Goal: Information Seeking & Learning: Learn about a topic

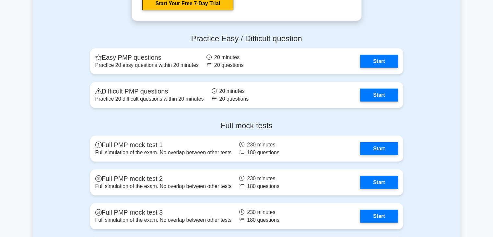
scroll to position [1777, 0]
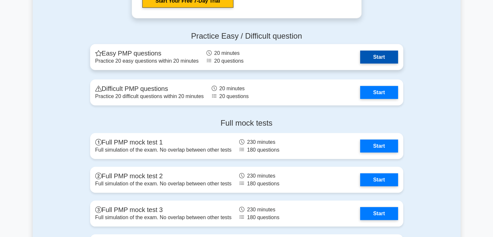
click at [387, 57] on link "Start" at bounding box center [379, 57] width 38 height 13
click at [369, 54] on link "Start" at bounding box center [379, 57] width 38 height 13
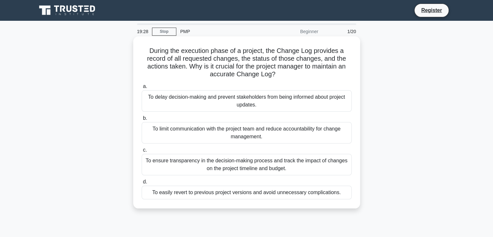
click at [267, 165] on div "To ensure transparency in the decision-making process and track the impact of c…" at bounding box center [247, 164] width 210 height 21
click at [142, 152] on input "c. To ensure transparency in the decision-making process and track the impact o…" at bounding box center [142, 150] width 0 height 4
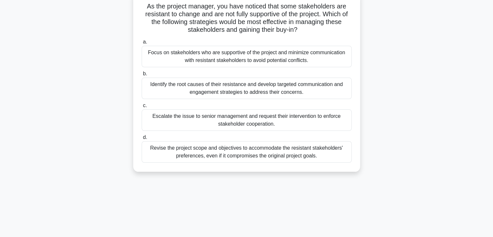
scroll to position [44, 0]
click at [256, 123] on div "Escalate the issue to senior management and request their intervention to enfor…" at bounding box center [247, 120] width 210 height 21
click at [142, 108] on input "c. Escalate the issue to senior management and request their intervention to en…" at bounding box center [142, 106] width 0 height 4
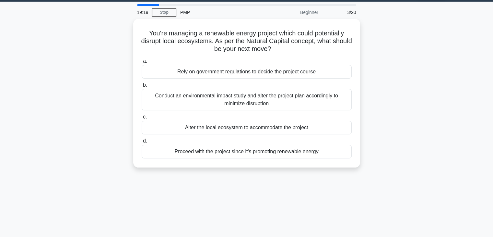
scroll to position [0, 0]
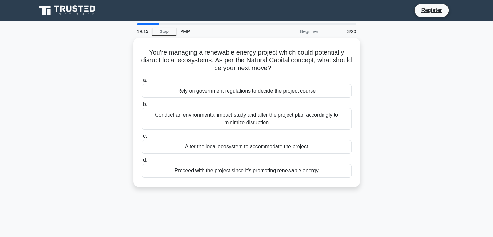
click at [306, 33] on div "Beginner" at bounding box center [294, 31] width 57 height 13
click at [165, 33] on link "Stop" at bounding box center [164, 32] width 24 height 8
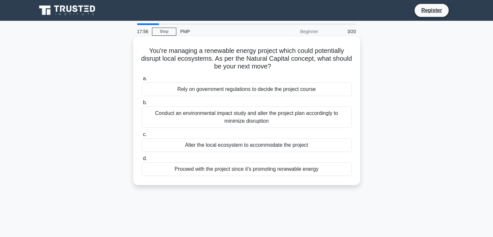
click at [268, 91] on div "Rely on government regulations to decide the project course" at bounding box center [247, 89] width 210 height 14
click at [142, 81] on input "a. Rely on government regulations to decide the project course" at bounding box center [142, 79] width 0 height 4
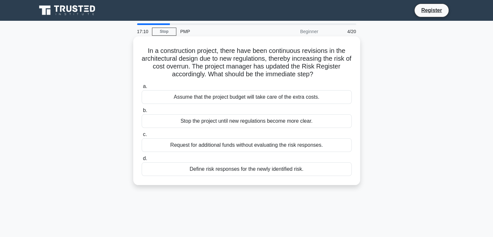
click at [270, 169] on div "Define risk responses for the newly identified risk." at bounding box center [247, 169] width 210 height 14
click at [142, 161] on input "d. Define risk responses for the newly identified risk." at bounding box center [142, 158] width 0 height 4
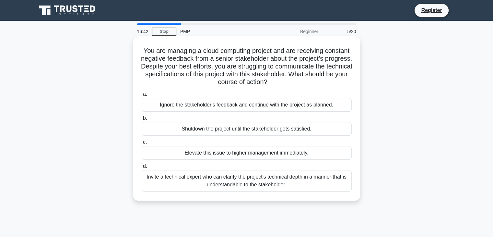
click at [315, 182] on div "Invite a technical expert who can clarify the project's technical depth in a ma…" at bounding box center [247, 180] width 210 height 21
click at [142, 168] on input "d. Invite a technical expert who can clarify the project's technical depth in a…" at bounding box center [142, 166] width 0 height 4
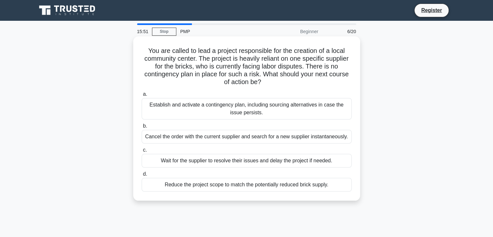
click at [288, 105] on div "Establish and activate a contingency plan, including sourcing alternatives in c…" at bounding box center [247, 108] width 210 height 21
click at [142, 96] on input "a. Establish and activate a contingency plan, including sourcing alternatives i…" at bounding box center [142, 94] width 0 height 4
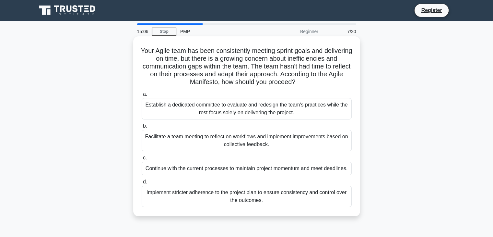
click at [285, 136] on div "Facilitate a team meeting to reflect on workflows and implement improvements ba…" at bounding box center [247, 140] width 210 height 21
click at [142, 128] on input "b. Facilitate a team meeting to reflect on workflows and implement improvements…" at bounding box center [142, 126] width 0 height 4
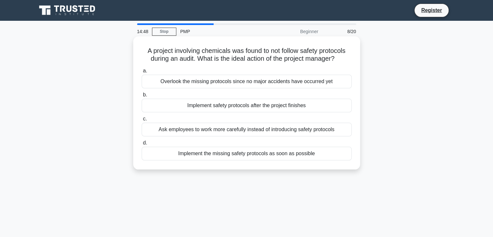
click at [313, 151] on div "Implement the missing safety protocols as soon as possible" at bounding box center [247, 154] width 210 height 14
click at [142, 145] on input "d. Implement the missing safety protocols as soon as possible" at bounding box center [142, 143] width 0 height 4
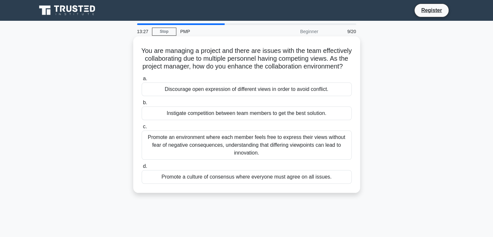
click at [253, 154] on div "Promote an environment where each member feels free to express their views with…" at bounding box center [247, 144] width 210 height 29
click at [142, 129] on input "c. Promote an environment where each member feels free to express their views w…" at bounding box center [142, 127] width 0 height 4
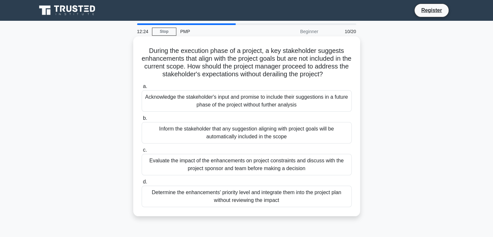
click at [243, 168] on div "Evaluate the impact of the enhancements on project constraints and discuss with…" at bounding box center [247, 164] width 210 height 21
click at [142, 152] on input "c. Evaluate the impact of the enhancements on project constraints and discuss w…" at bounding box center [142, 150] width 0 height 4
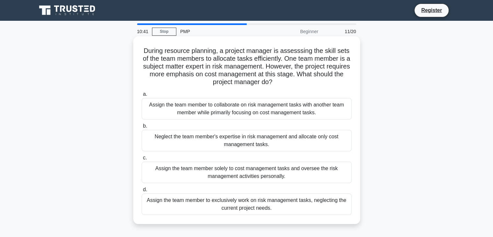
click at [253, 109] on div "Assign the team member to collaborate on risk management tasks with another tea…" at bounding box center [247, 108] width 210 height 21
click at [142, 96] on input "a. Assign the team member to collaborate on risk management tasks with another …" at bounding box center [142, 94] width 0 height 4
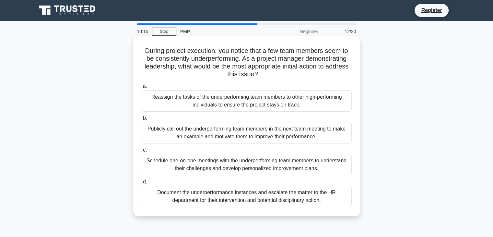
click at [310, 168] on div "Schedule one-on-one meetings with the underperforming team members to understan…" at bounding box center [247, 164] width 210 height 21
click at [142, 152] on input "c. Schedule one-on-one meetings with the underperforming team members to unders…" at bounding box center [142, 150] width 0 height 4
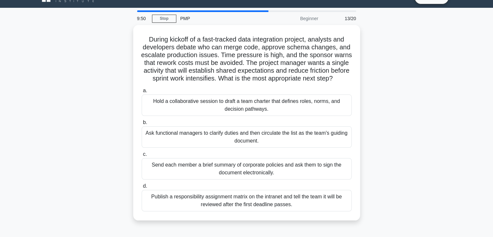
scroll to position [26, 0]
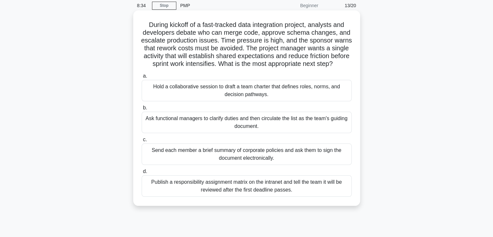
click at [290, 101] on div "Hold a collaborative session to draft a team charter that defines roles, norms,…" at bounding box center [247, 90] width 210 height 21
click at [142, 78] on input "a. Hold a collaborative session to draft a team charter that defines roles, nor…" at bounding box center [142, 76] width 0 height 4
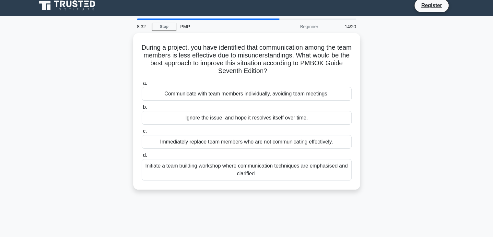
scroll to position [0, 0]
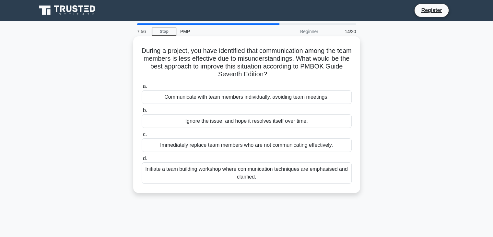
click at [294, 172] on div "Initiate a team building workshop where communication techniques are emphasised…" at bounding box center [247, 172] width 210 height 21
click at [142, 161] on input "d. Initiate a team building workshop where communication techniques are emphasi…" at bounding box center [142, 158] width 0 height 4
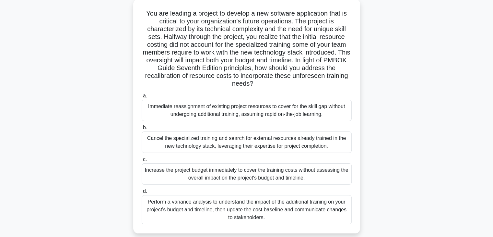
scroll to position [52, 0]
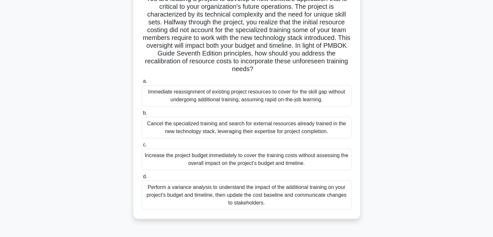
click at [292, 201] on div "Perform a variance analysis to understand the impact of the additional training…" at bounding box center [247, 194] width 210 height 29
click at [142, 179] on input "d. Perform a variance analysis to understand the impact of the additional train…" at bounding box center [142, 176] width 0 height 4
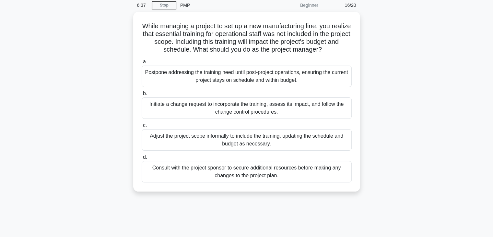
scroll to position [0, 0]
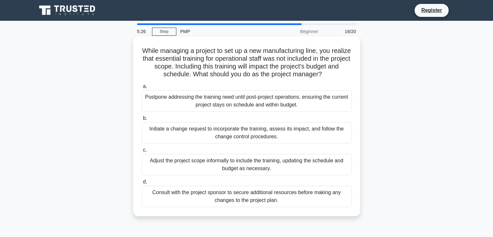
click at [247, 135] on div "Initiate a change request to incorporate the training, assess its impact, and f…" at bounding box center [247, 132] width 210 height 21
click at [142, 120] on input "b. Initiate a change request to incorporate the training, assess its impact, an…" at bounding box center [142, 118] width 0 height 4
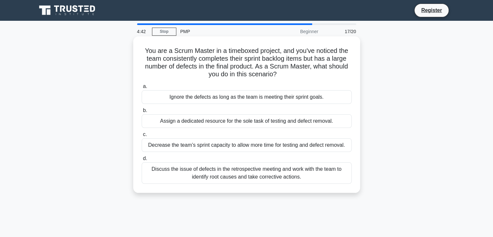
click at [295, 175] on div "Discuss the issue of defects in the retrospective meeting and work with the tea…" at bounding box center [247, 172] width 210 height 21
click at [142, 161] on input "d. Discuss the issue of defects in the retrospective meeting and work with the …" at bounding box center [142, 158] width 0 height 4
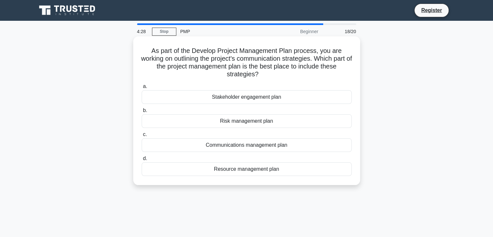
click at [276, 147] on div "Communications management plan" at bounding box center [247, 145] width 210 height 14
click at [142, 137] on input "c. Communications management plan" at bounding box center [142, 134] width 0 height 4
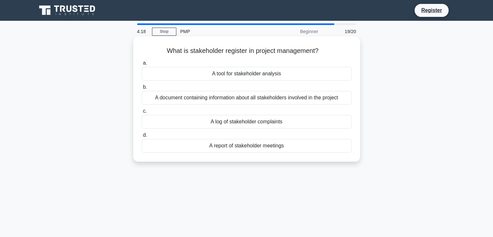
click at [341, 98] on div "A document containing information about all stakeholders involved in the project" at bounding box center [247, 98] width 210 height 14
click at [142, 89] on input "b. A document containing information about all stakeholders involved in the pro…" at bounding box center [142, 87] width 0 height 4
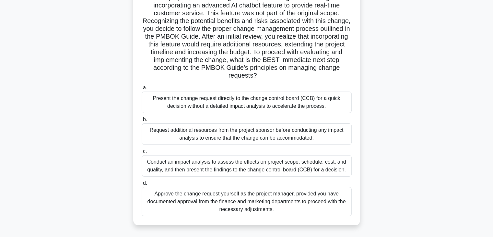
scroll to position [78, 0]
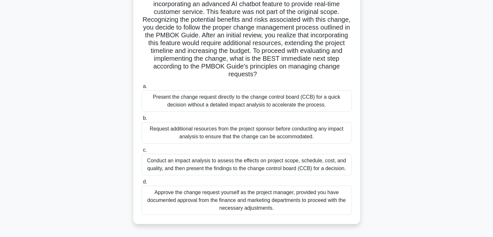
click at [249, 168] on div "Conduct an impact analysis to assess the effects on project scope, schedule, co…" at bounding box center [247, 164] width 210 height 21
click at [142, 152] on input "c. Conduct an impact analysis to assess the effects on project scope, schedule,…" at bounding box center [142, 150] width 0 height 4
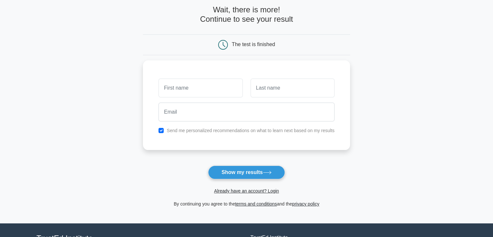
scroll to position [32, 0]
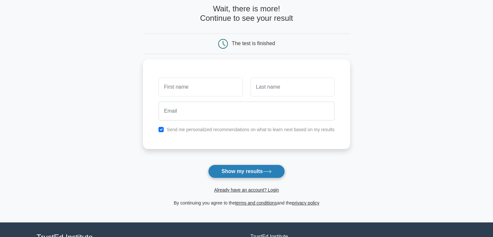
click at [260, 169] on button "Show my results" at bounding box center [246, 171] width 77 height 14
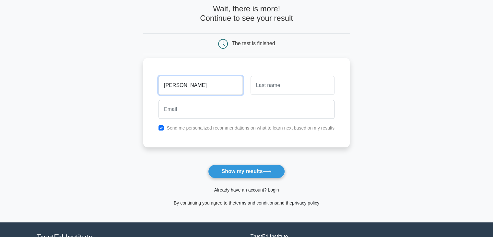
type input "[PERSON_NAME]"
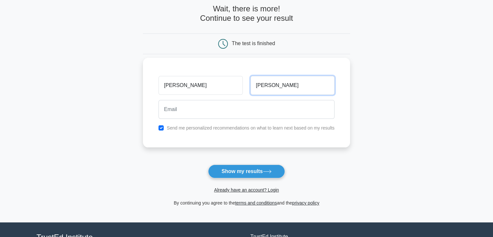
type input "Rajagopal"
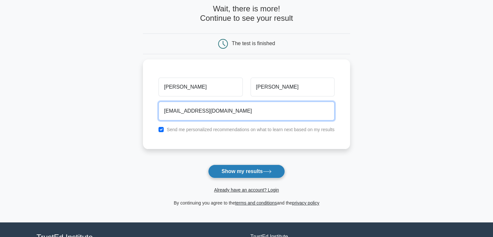
type input "ramvrj10@gmail.com"
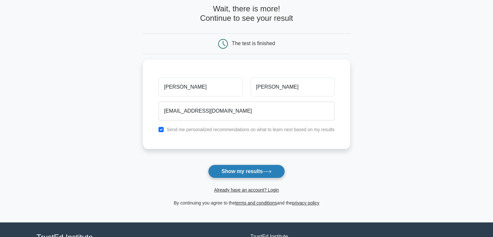
click at [219, 168] on button "Show my results" at bounding box center [246, 171] width 77 height 14
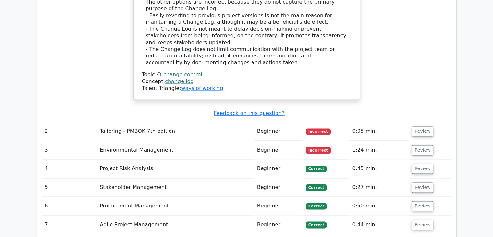
scroll to position [1005, 0]
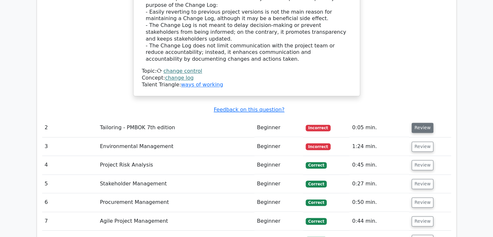
click at [418, 123] on button "Review" at bounding box center [423, 128] width 22 height 10
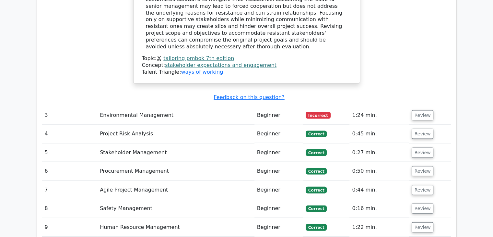
scroll to position [1370, 0]
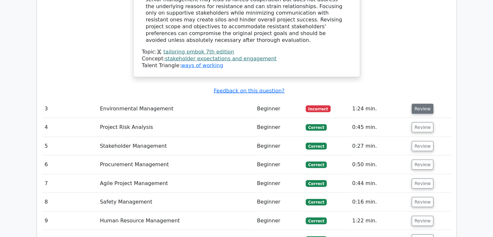
click at [425, 104] on button "Review" at bounding box center [423, 109] width 22 height 10
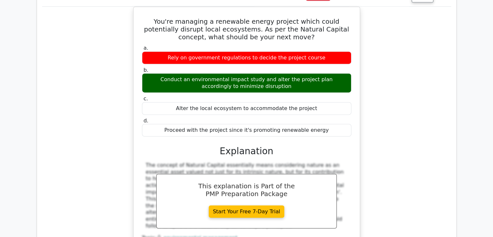
scroll to position [1485, 0]
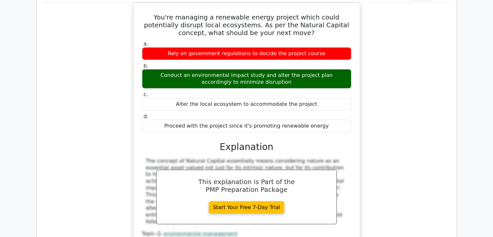
click at [402, 140] on div "You're managing a renewable energy project which could potentially disrupt loca…" at bounding box center [246, 135] width 409 height 264
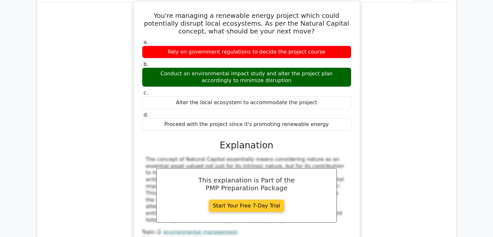
click at [268, 199] on link "Start Your Free 7-Day Trial" at bounding box center [247, 205] width 76 height 12
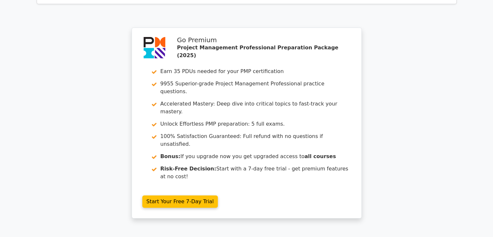
scroll to position [2101, 0]
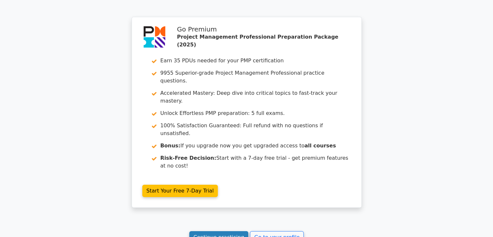
click at [222, 231] on link "Continue practicing" at bounding box center [218, 237] width 59 height 12
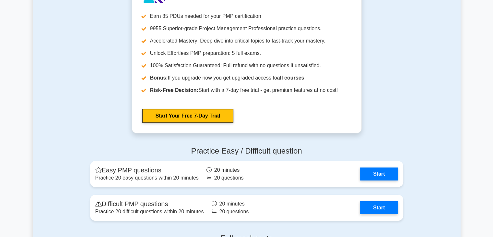
scroll to position [1987, 0]
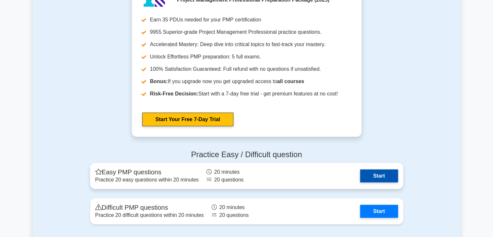
click at [390, 173] on link "Start" at bounding box center [379, 175] width 38 height 13
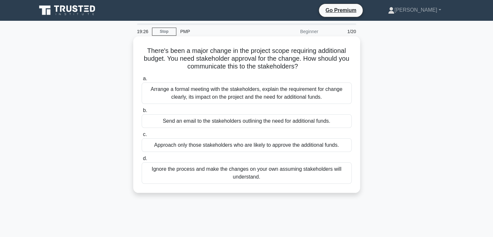
click at [326, 98] on div "Arrange a formal meeting with the stakeholders, explain the requirement for cha…" at bounding box center [247, 92] width 210 height 21
click at [142, 81] on input "a. Arrange a formal meeting with the stakeholders, explain the requirement for …" at bounding box center [142, 79] width 0 height 4
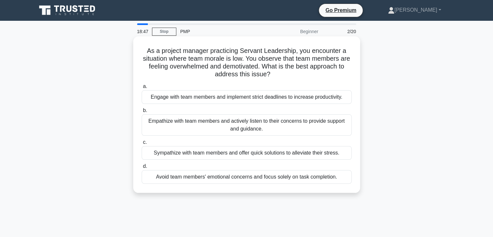
click at [316, 121] on div "Empathize with team members and actively listen to their concerns to provide su…" at bounding box center [247, 124] width 210 height 21
click at [142, 113] on input "b. Empathize with team members and actively listen to their concerns to provide…" at bounding box center [142, 110] width 0 height 4
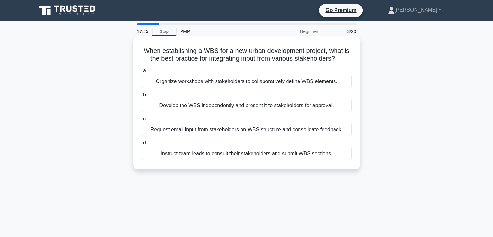
click at [284, 82] on div "Organize workshops with stakeholders to collaboratively define WBS elements." at bounding box center [247, 82] width 210 height 14
click at [142, 73] on input "a. Organize workshops with stakeholders to collaboratively define WBS elements." at bounding box center [142, 71] width 0 height 4
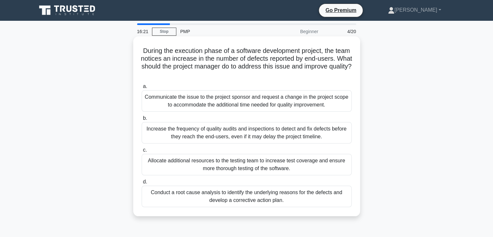
click at [283, 200] on div "Conduct a root cause analysis to identify the underlying reasons for the defect…" at bounding box center [247, 195] width 210 height 21
click at [142, 184] on input "d. Conduct a root cause analysis to identify the underlying reasons for the def…" at bounding box center [142, 182] width 0 height 4
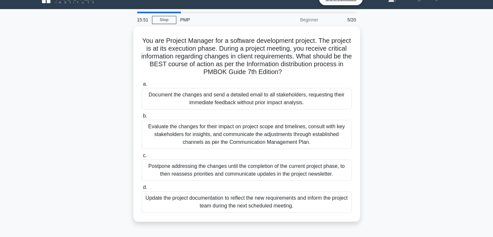
scroll to position [13, 0]
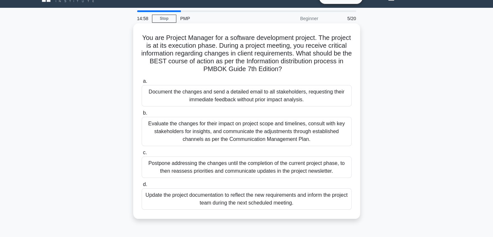
click at [252, 132] on div "Evaluate the changes for their impact on project scope and timelines, consult w…" at bounding box center [247, 131] width 210 height 29
click at [142, 115] on input "b. Evaluate the changes for their impact on project scope and timelines, consul…" at bounding box center [142, 113] width 0 height 4
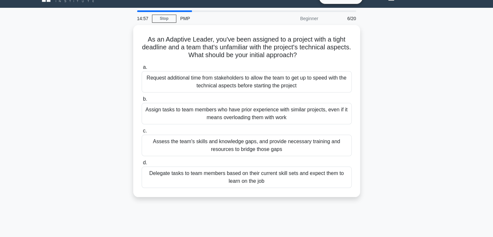
scroll to position [0, 0]
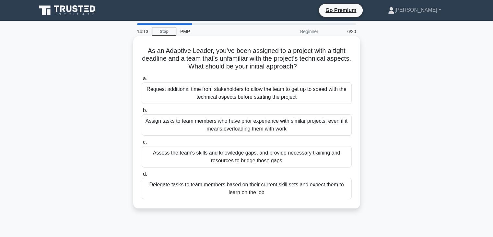
click at [304, 156] on div "Assess the team's skills and knowledge gaps, and provide necessary training and…" at bounding box center [247, 156] width 210 height 21
click at [142, 144] on input "c. Assess the team's skills and knowledge gaps, and provide necessary training …" at bounding box center [142, 142] width 0 height 4
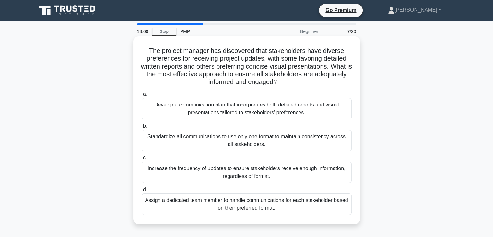
click at [296, 111] on div "Develop a communication plan that incorporates both detailed reports and visual…" at bounding box center [247, 108] width 210 height 21
click at [142, 96] on input "a. Develop a communication plan that incorporates both detailed reports and vis…" at bounding box center [142, 94] width 0 height 4
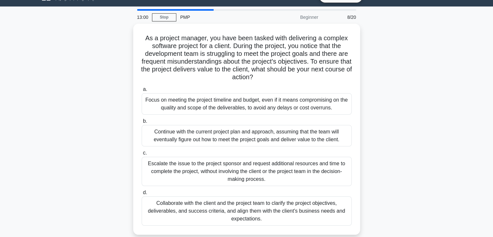
scroll to position [16, 0]
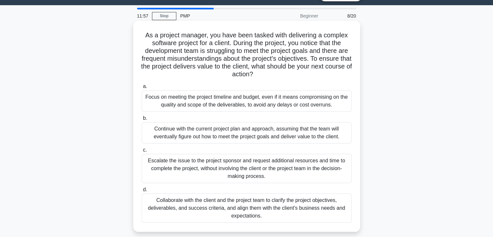
click at [313, 206] on div "Collaborate with the client and the project team to clarify the project objecti…" at bounding box center [247, 207] width 210 height 29
click at [142, 192] on input "d. Collaborate with the client and the project team to clarify the project obje…" at bounding box center [142, 189] width 0 height 4
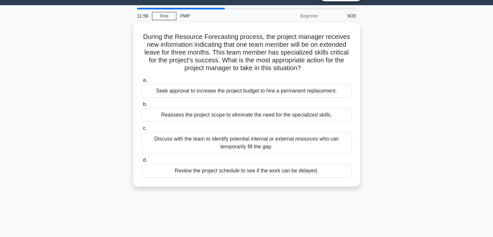
scroll to position [0, 0]
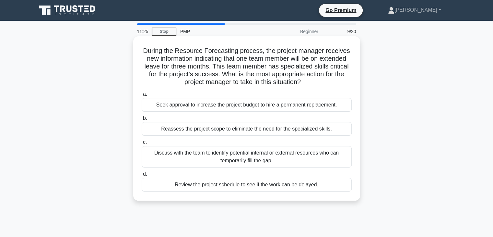
click at [309, 154] on div "Discuss with the team to identify potential internal or external resources who …" at bounding box center [247, 156] width 210 height 21
click at [142, 144] on input "c. Discuss with the team to identify potential internal or external resources w…" at bounding box center [142, 142] width 0 height 4
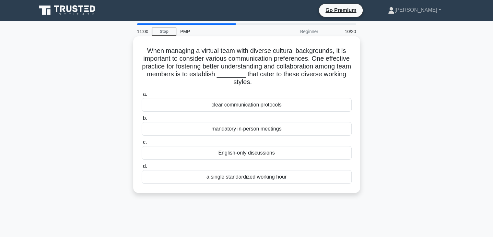
click at [270, 106] on div "clear communication protocols" at bounding box center [247, 105] width 210 height 14
click at [142, 96] on input "a. clear communication protocols" at bounding box center [142, 94] width 0 height 4
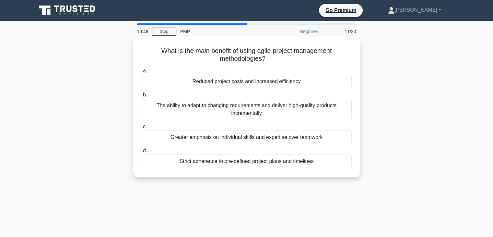
click at [311, 112] on div "The ability to adapt to changing requirements and deliver high-quality products…" at bounding box center [247, 109] width 210 height 21
click at [142, 97] on input "b. The ability to adapt to changing requirements and deliver high-quality produ…" at bounding box center [142, 95] width 0 height 4
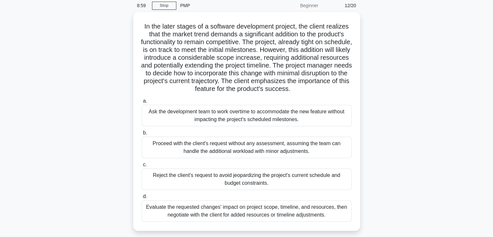
scroll to position [39, 0]
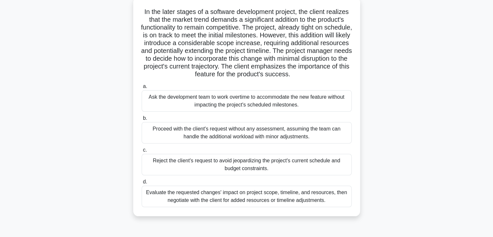
click at [179, 196] on div "Evaluate the requested changes' impact on project scope, timeline, and resource…" at bounding box center [247, 195] width 210 height 21
click at [142, 184] on input "d. Evaluate the requested changes' impact on project scope, timeline, and resou…" at bounding box center [142, 182] width 0 height 4
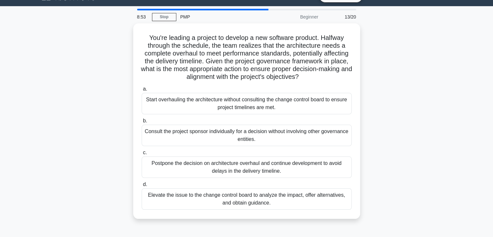
scroll to position [0, 0]
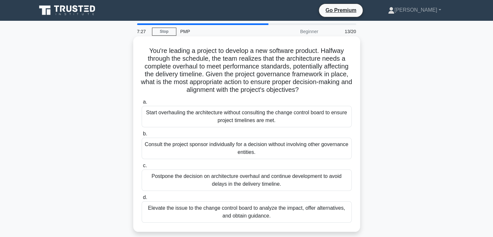
click at [292, 212] on div "Elevate the issue to the change control board to analyze the impact, offer alte…" at bounding box center [247, 211] width 210 height 21
click at [142, 199] on input "d. Elevate the issue to the change control board to analyze the impact, offer a…" at bounding box center [142, 197] width 0 height 4
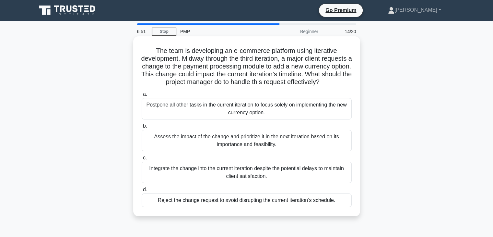
click at [276, 148] on div "Assess the impact of the change and prioritize it in the next iteration based o…" at bounding box center [247, 140] width 210 height 21
click at [142, 128] on input "b. Assess the impact of the change and prioritize it in the next iteration base…" at bounding box center [142, 126] width 0 height 4
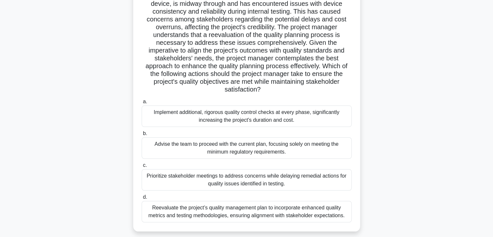
scroll to position [78, 0]
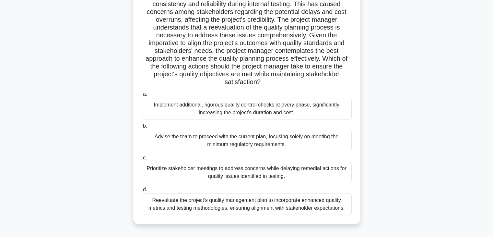
click at [320, 201] on div "Reevaluate the project’s quality management plan to incorporate enhanced qualit…" at bounding box center [247, 203] width 210 height 21
click at [142, 192] on input "d. Reevaluate the project’s quality management plan to incorporate enhanced qua…" at bounding box center [142, 189] width 0 height 4
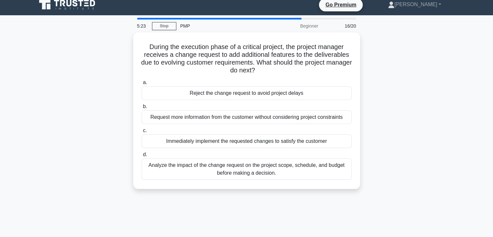
scroll to position [0, 0]
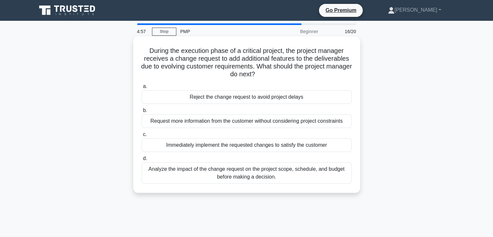
click at [307, 172] on div "Analyze the impact of the change request on the project scope, schedule, and bu…" at bounding box center [247, 172] width 210 height 21
click at [142, 161] on input "d. Analyze the impact of the change request on the project scope, schedule, and…" at bounding box center [142, 158] width 0 height 4
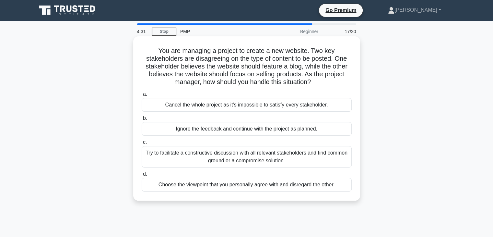
click at [292, 159] on div "Try to facilitate a constructive discussion with all relevant stakeholders and …" at bounding box center [247, 156] width 210 height 21
click at [142, 144] on input "c. Try to facilitate a constructive discussion with all relevant stakeholders a…" at bounding box center [142, 142] width 0 height 4
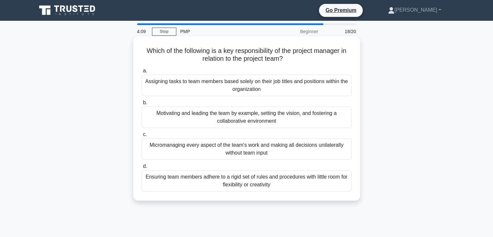
click at [308, 119] on div "Motivating and leading the team by example, setting the vision, and fostering a…" at bounding box center [247, 116] width 210 height 21
click at [142, 105] on input "b. Motivating and leading the team by example, setting the vision, and fosterin…" at bounding box center [142, 103] width 0 height 4
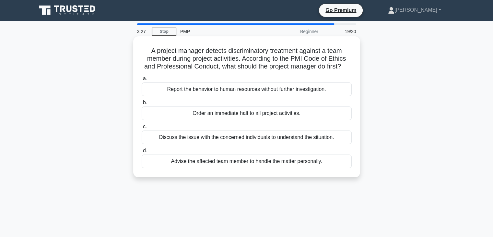
click at [317, 139] on div "Discuss the issue with the concerned individuals to understand the situation." at bounding box center [247, 137] width 210 height 14
click at [142, 129] on input "c. Discuss the issue with the concerned individuals to understand the situation." at bounding box center [142, 127] width 0 height 4
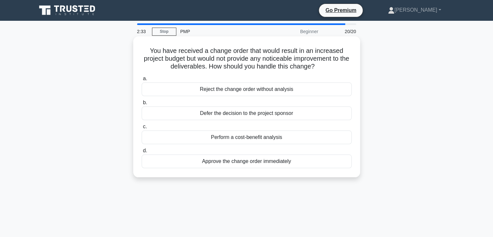
click at [286, 139] on div "Perform a cost-benefit analysis" at bounding box center [247, 137] width 210 height 14
click at [142, 129] on input "c. Perform a cost-benefit analysis" at bounding box center [142, 127] width 0 height 4
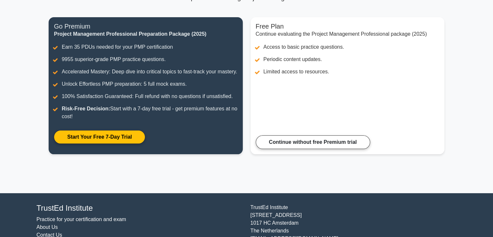
scroll to position [72, 0]
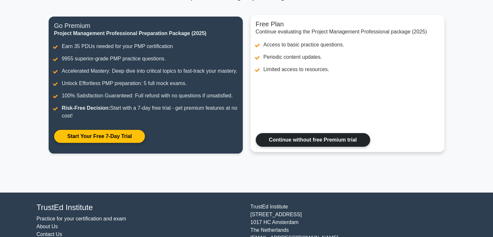
click at [305, 146] on link "Continue without free Premium trial" at bounding box center [313, 140] width 114 height 14
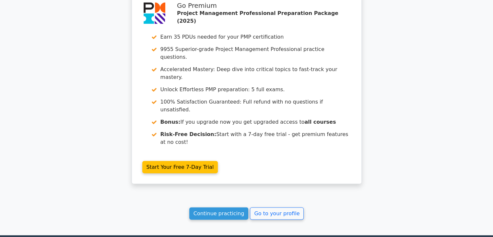
scroll to position [1471, 0]
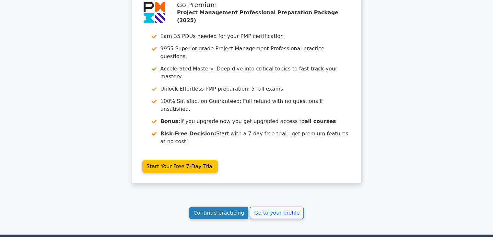
click at [226, 207] on link "Continue practicing" at bounding box center [218, 213] width 59 height 12
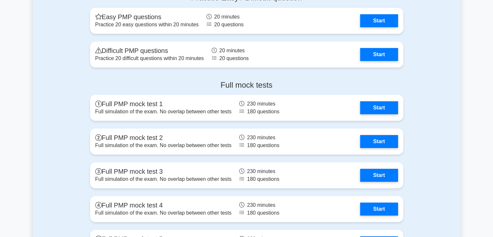
scroll to position [2279, 0]
